Goal: Information Seeking & Learning: Understand process/instructions

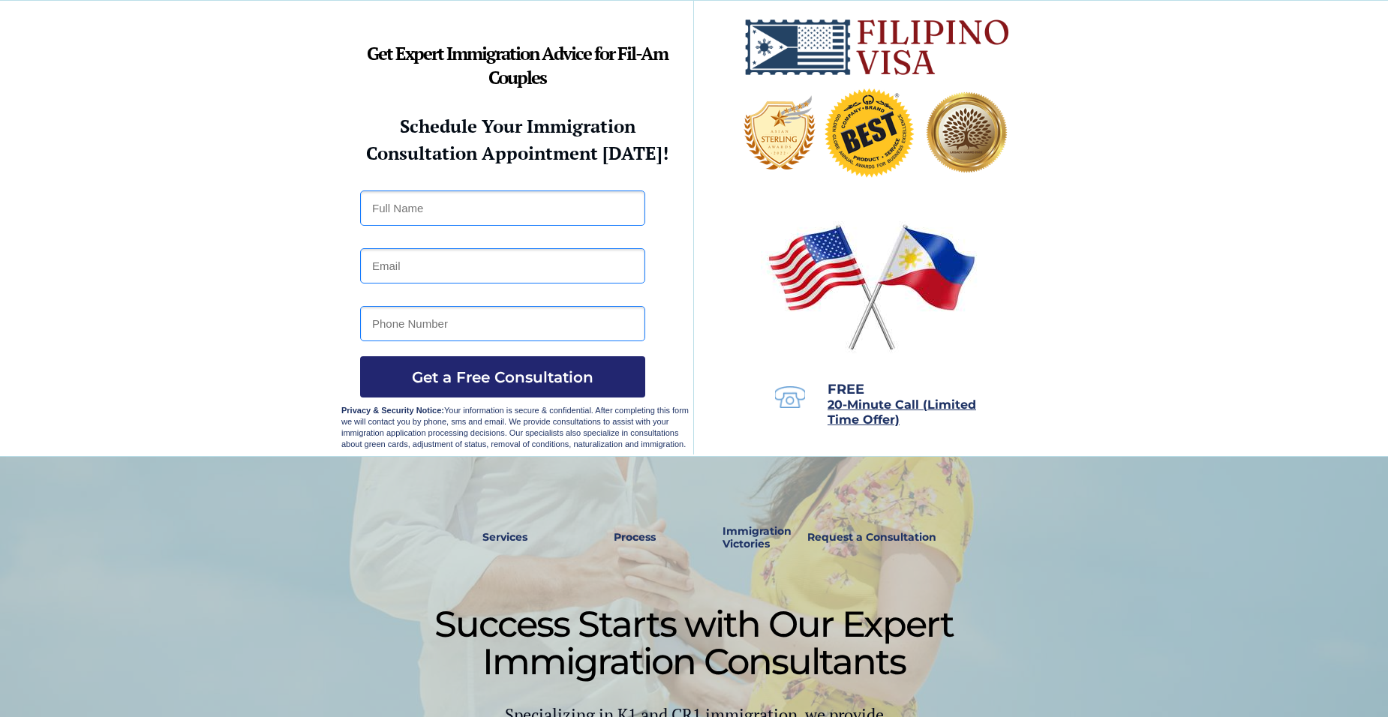
click at [580, 476] on div at bounding box center [693, 647] width 705 height 380
click at [587, 469] on div at bounding box center [693, 647] width 705 height 380
click at [590, 470] on div at bounding box center [693, 647] width 705 height 380
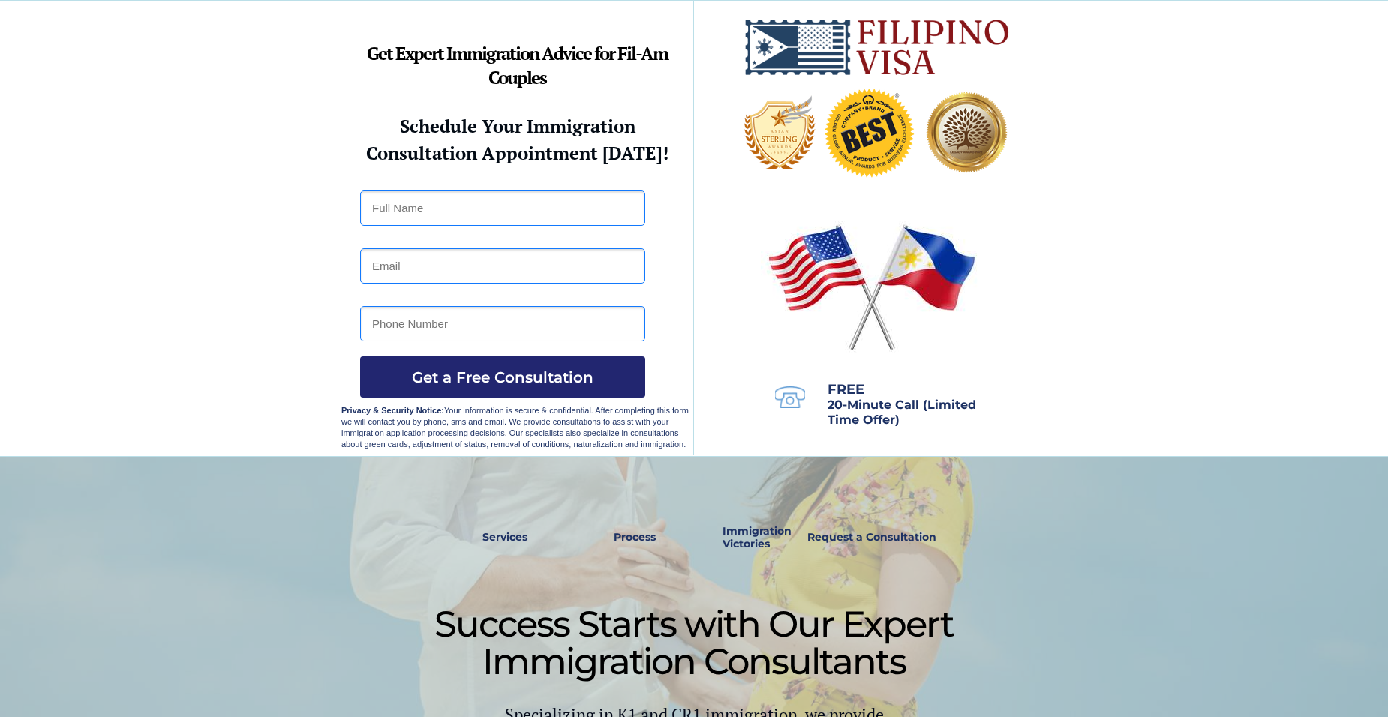
click at [591, 470] on div at bounding box center [693, 647] width 705 height 380
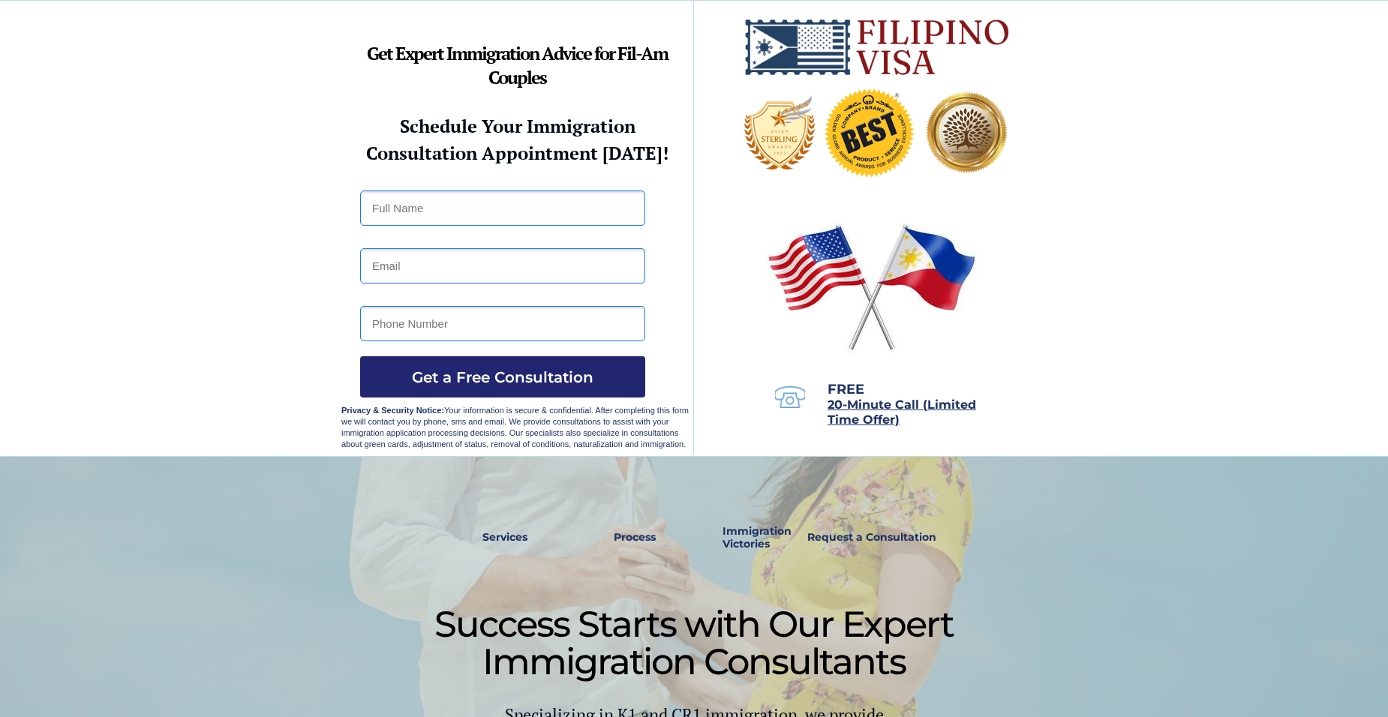
drag, startPoint x: 446, startPoint y: 555, endPoint x: 445, endPoint y: 631, distance: 75.8
click at [443, 629] on span "Success Starts with Our Expert Immigration Consultants" at bounding box center [693, 642] width 519 height 81
drag, startPoint x: 443, startPoint y: 629, endPoint x: 413, endPoint y: 650, distance: 36.0
click at [438, 632] on span "Success Starts with Our Expert Immigration Consultants" at bounding box center [693, 642] width 519 height 81
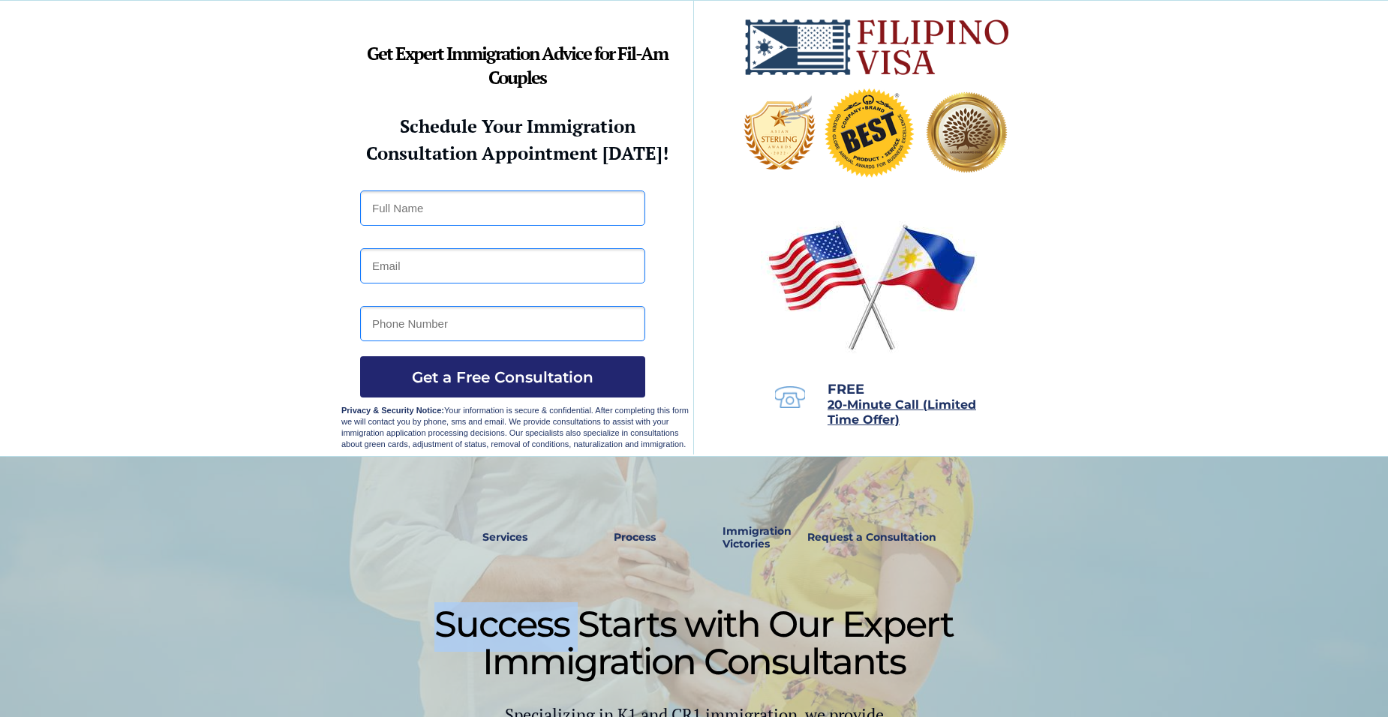
click at [413, 652] on div at bounding box center [693, 647] width 705 height 380
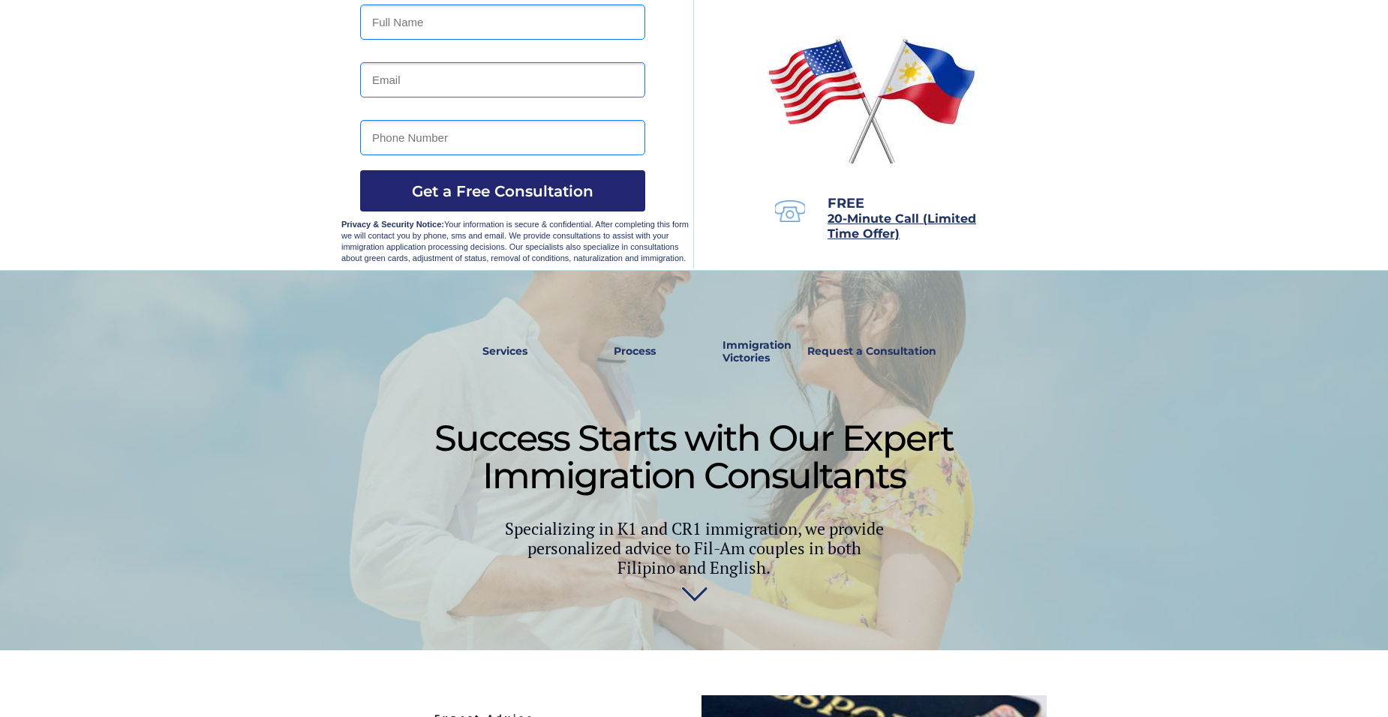
scroll to position [0, 0]
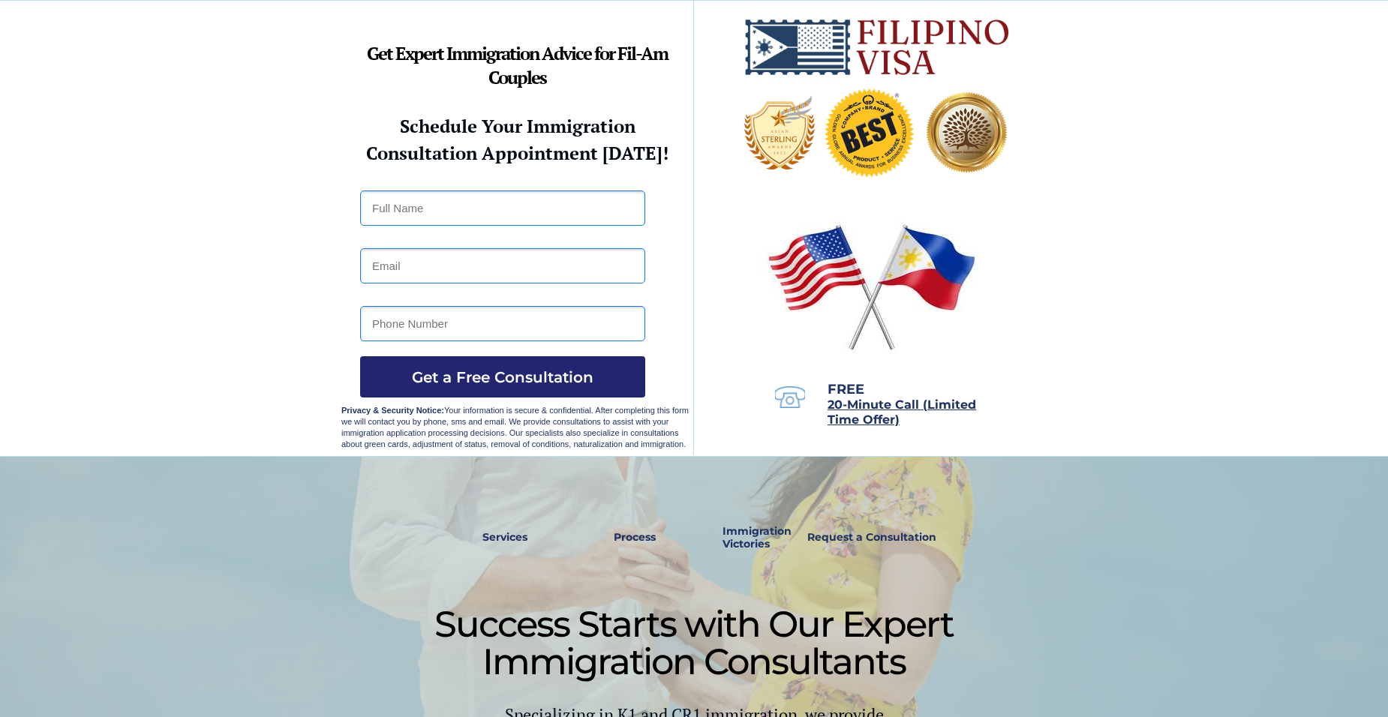
click at [354, 716] on html "Success Starts with Our Expert Immigration Consultants Specializing in K1 and C…" at bounding box center [694, 358] width 1388 height 717
click at [179, 704] on div at bounding box center [694, 647] width 1388 height 380
